Goal: Find specific page/section: Find specific page/section

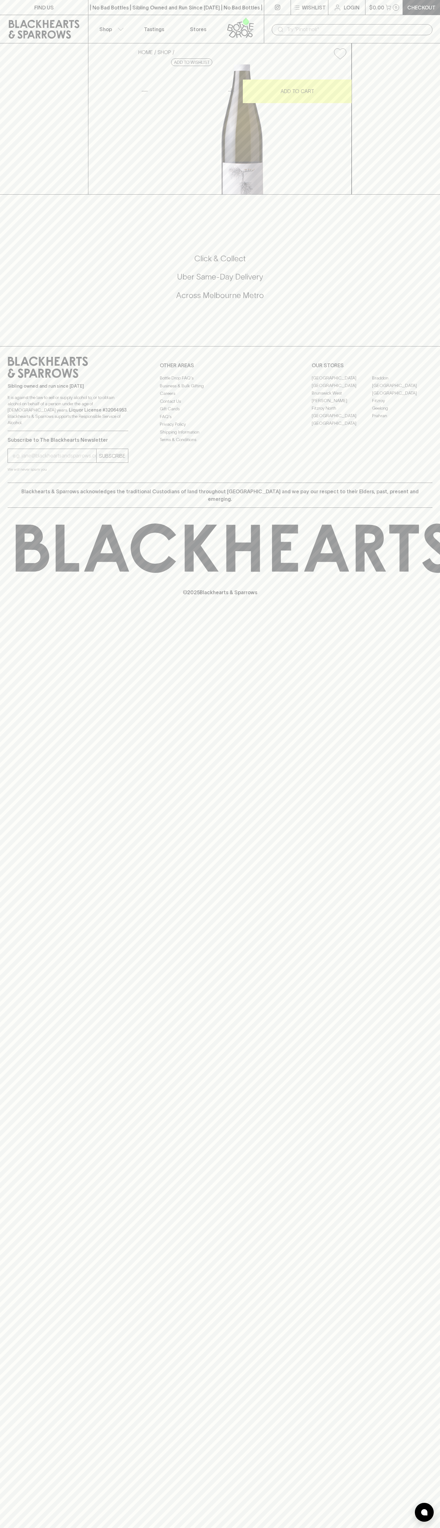
click at [11, 9] on link "FIND US" at bounding box center [44, 7] width 88 height 15
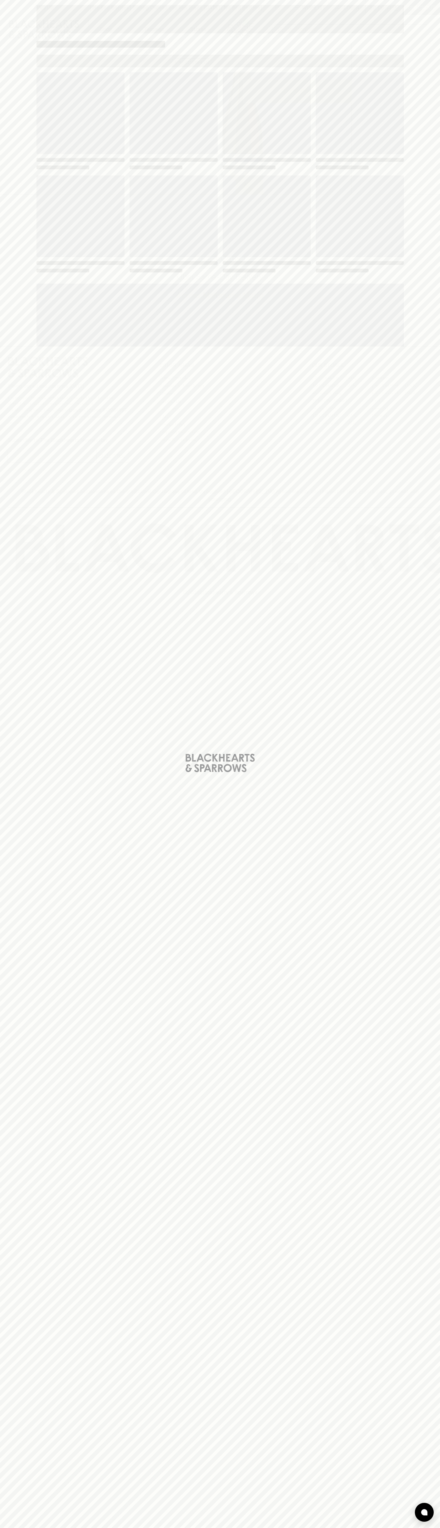
click at [426, 79] on div "Loading" at bounding box center [220, 764] width 440 height 1528
click at [250, 1528] on html "FIND US | No Bad Bottles | Sibling Owned and Run Since [DATE] | No Bad Bottles …" at bounding box center [220, 764] width 440 height 1528
